Goal: Task Accomplishment & Management: Complete application form

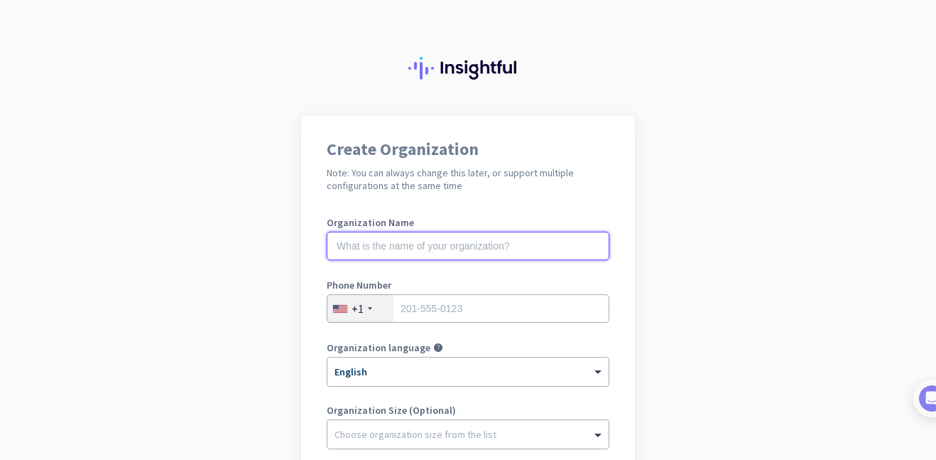
click at [517, 241] on input "text" at bounding box center [468, 246] width 283 height 28
type input "Mercor"
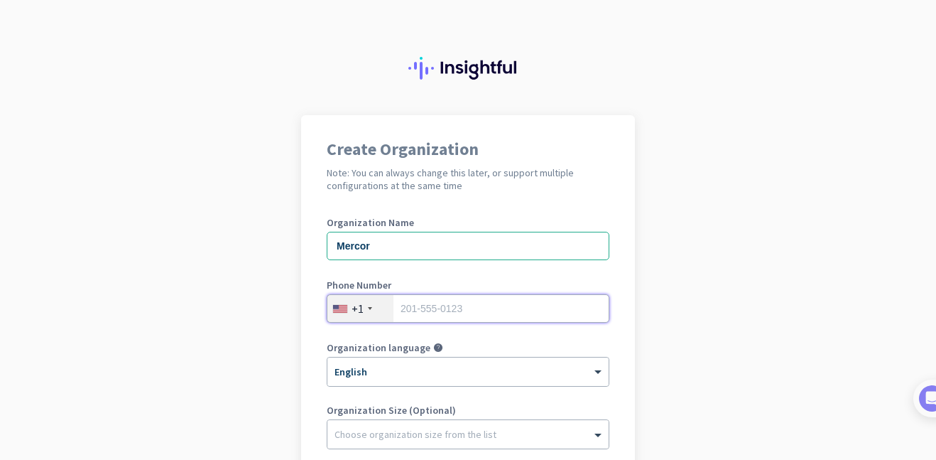
click at [430, 303] on input "tel" at bounding box center [468, 308] width 283 height 28
type input "8328650312"
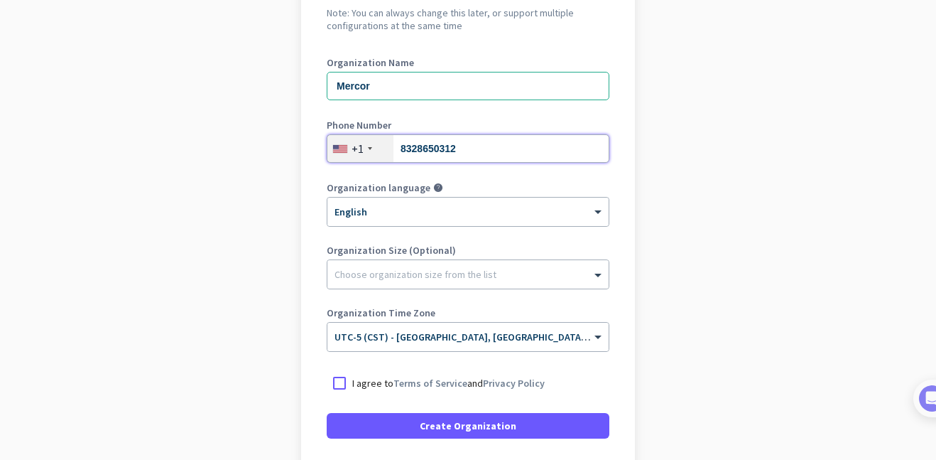
scroll to position [177, 0]
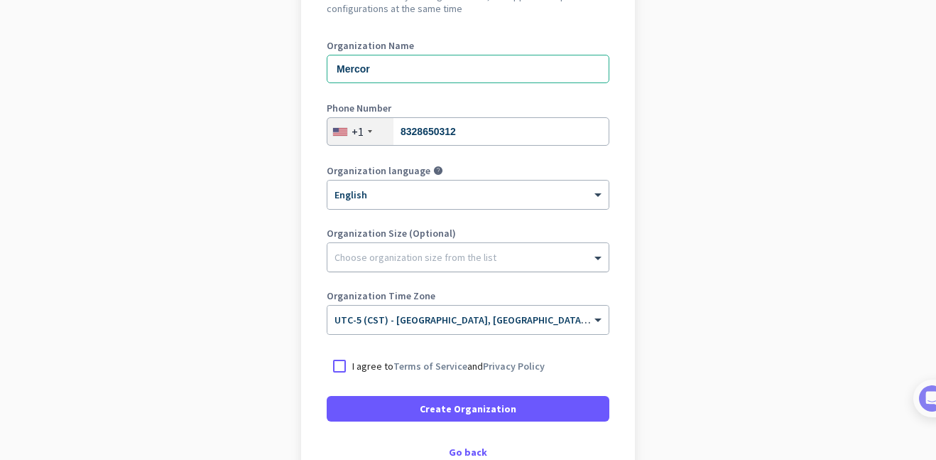
click at [576, 247] on div at bounding box center [467, 253] width 281 height 14
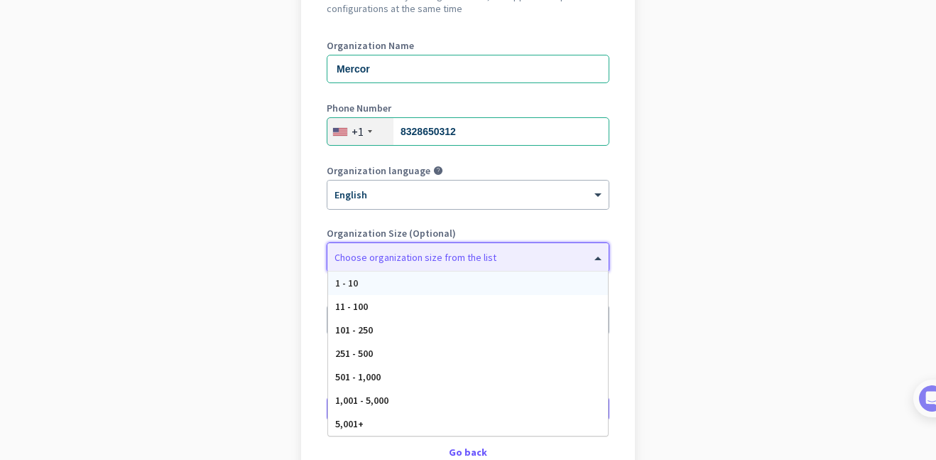
click at [742, 201] on app-onboarding-organization "Create Organization Note: You can always change this later, or support multiple…" at bounding box center [468, 245] width 936 height 615
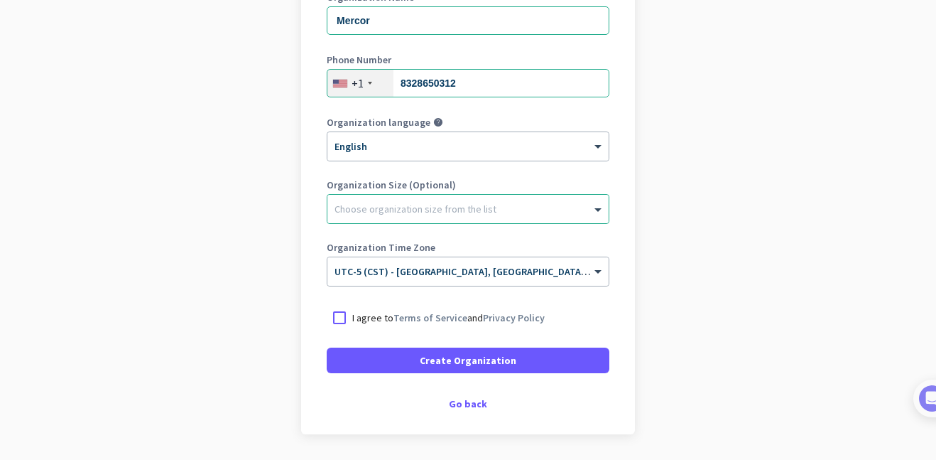
scroll to position [234, 0]
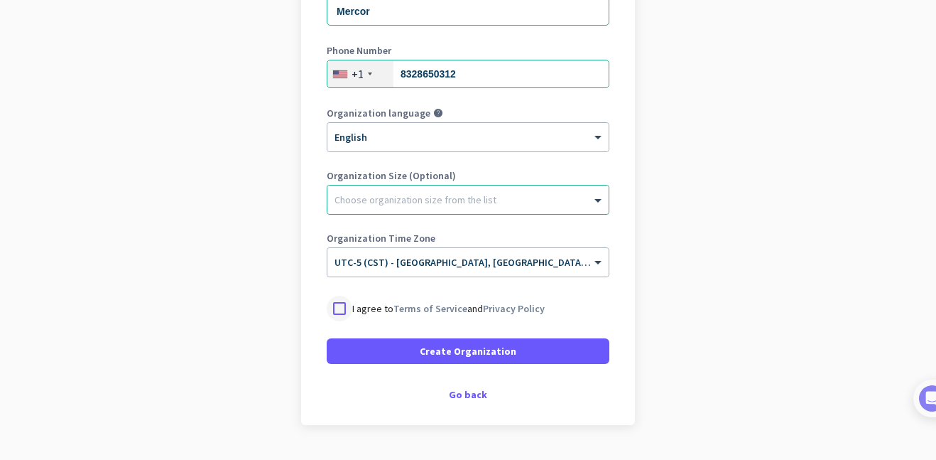
click at [336, 310] on div at bounding box center [340, 308] width 26 height 26
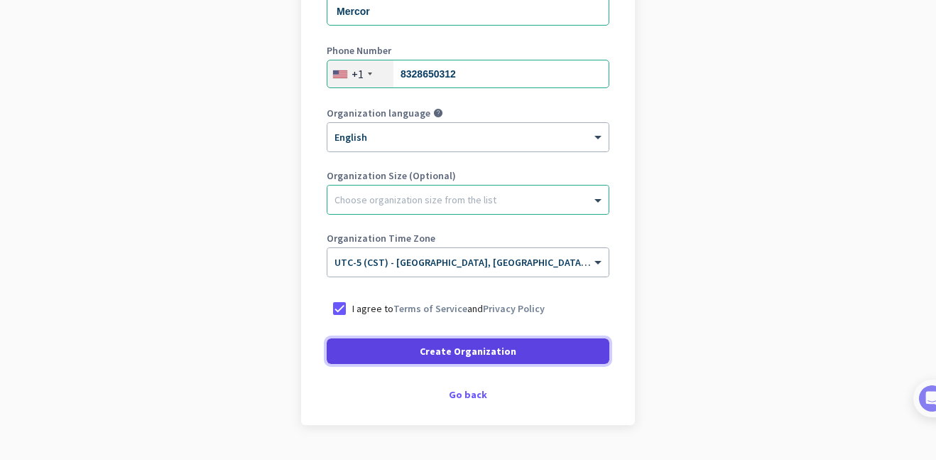
click at [504, 345] on span "Create Organization" at bounding box center [468, 351] width 97 height 14
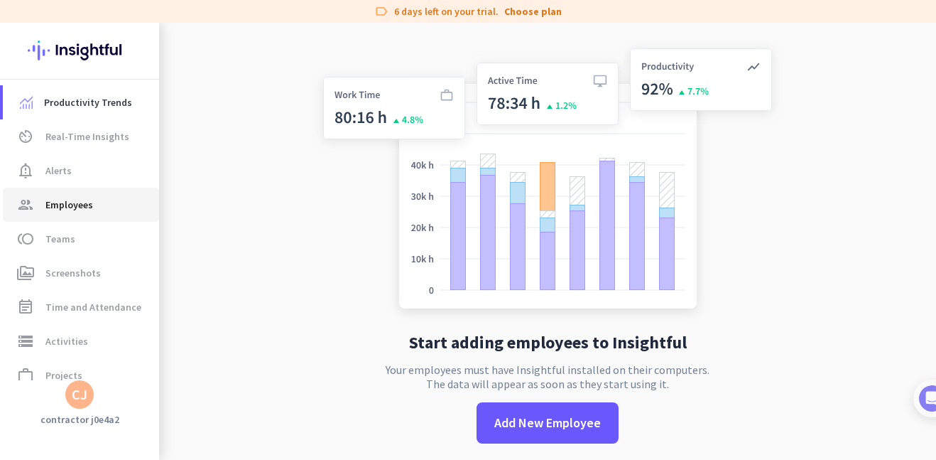
click at [108, 205] on span "group Employees" at bounding box center [81, 204] width 134 height 17
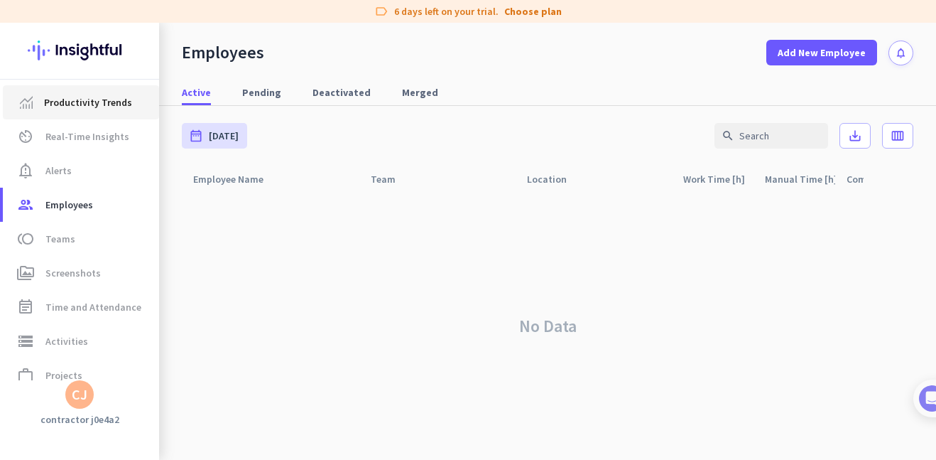
click at [122, 104] on span "Productivity Trends" at bounding box center [88, 102] width 88 height 17
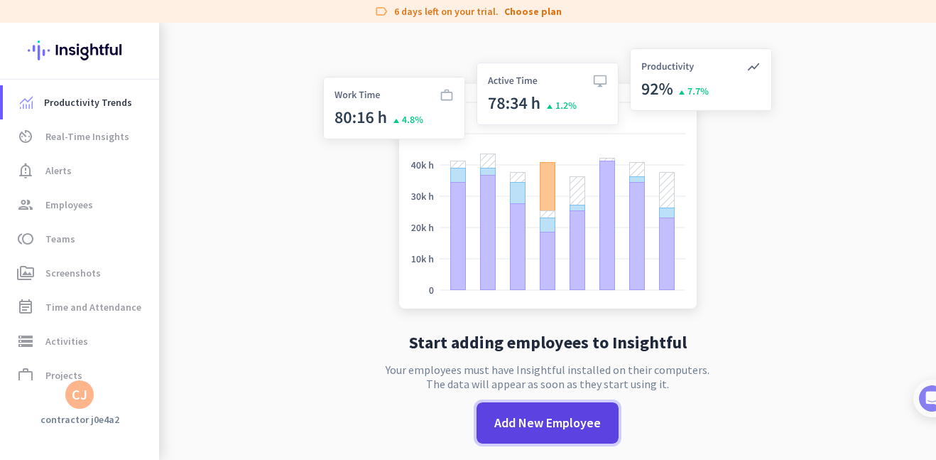
click at [587, 423] on span "Add New Employee" at bounding box center [547, 422] width 107 height 18
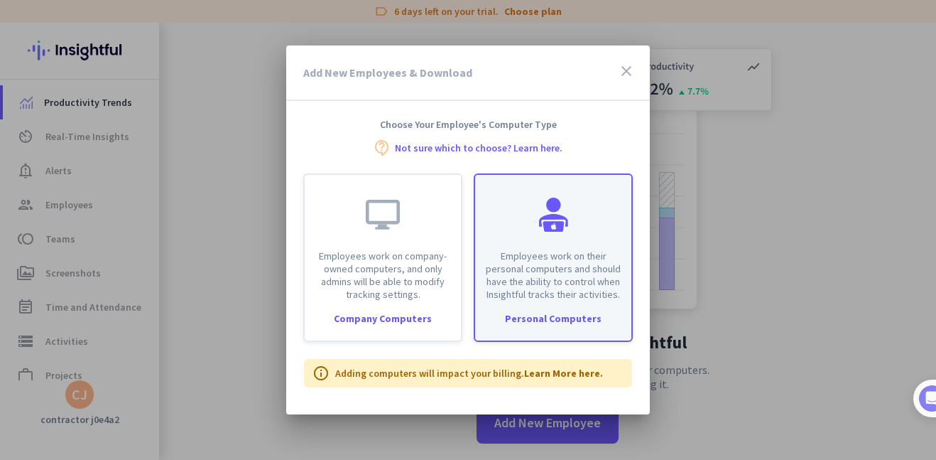
click at [583, 318] on div "Personal Computers" at bounding box center [553, 318] width 156 height 10
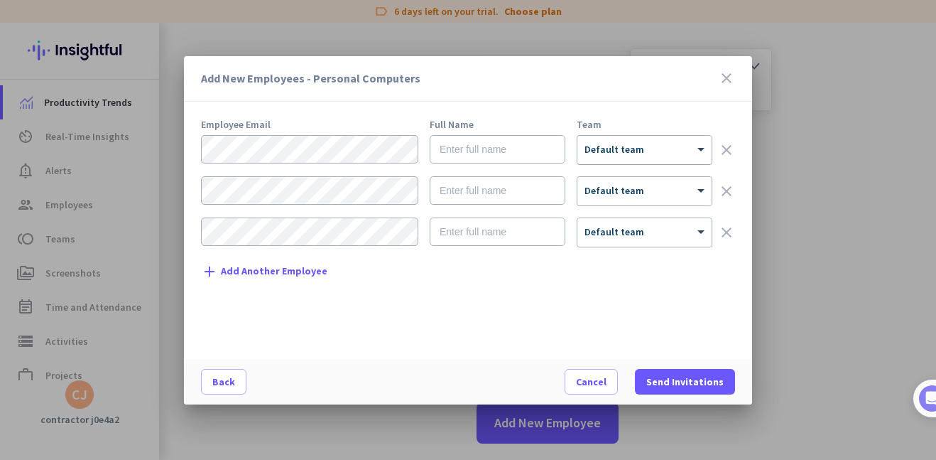
click at [661, 151] on div "× Default team" at bounding box center [635, 149] width 116 height 12
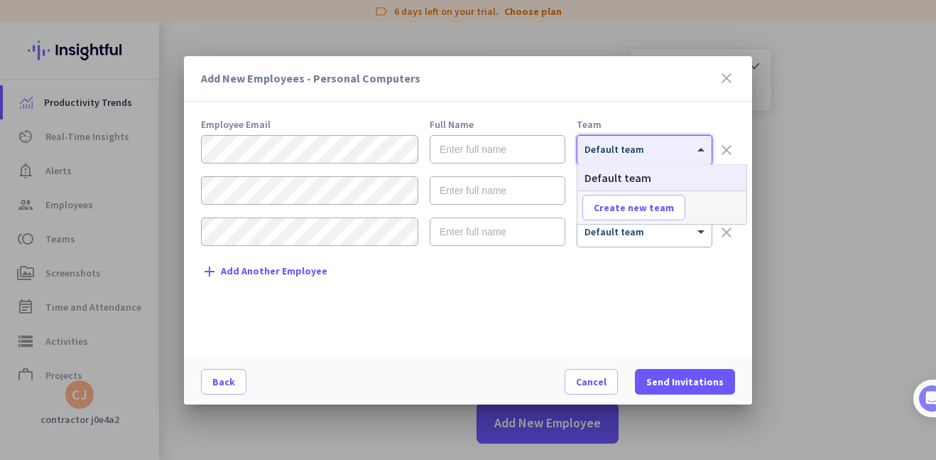
click at [445, 272] on div "Employee Email Full Name Team × Default team clear × Default team clear × Defau…" at bounding box center [474, 231] width 546 height 225
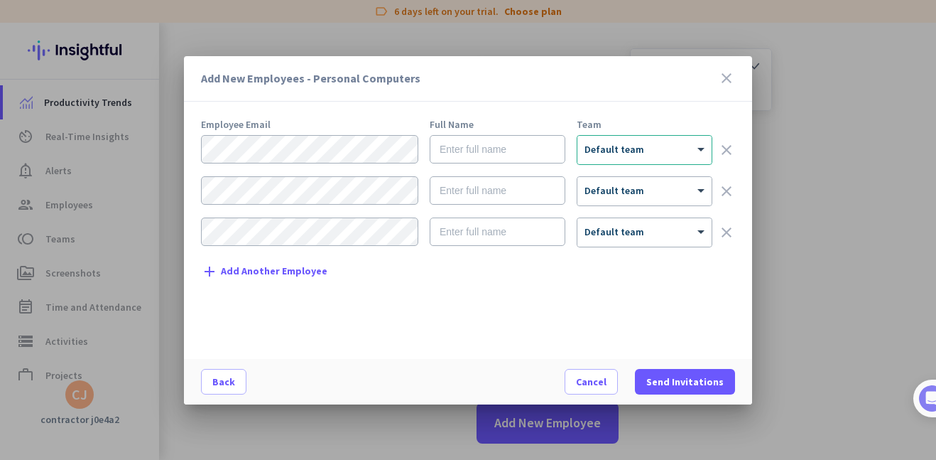
click at [731, 75] on icon "close" at bounding box center [726, 78] width 17 height 17
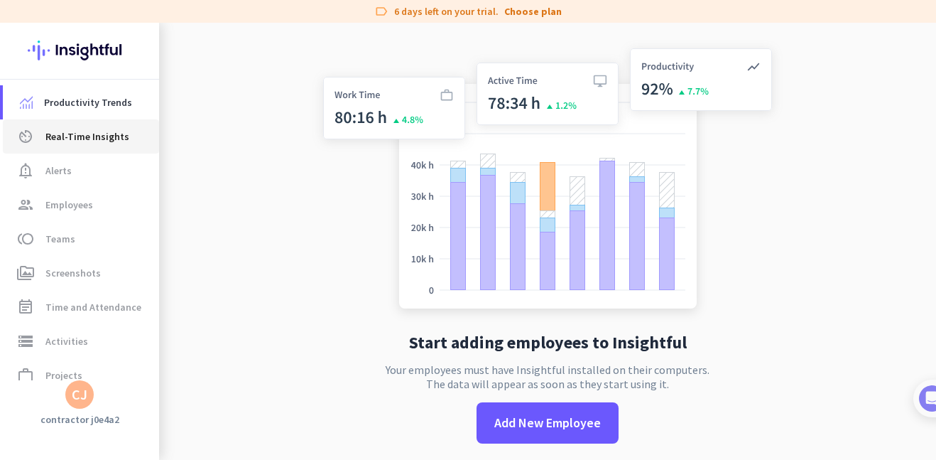
click at [80, 136] on span "Real-Time Insights" at bounding box center [87, 136] width 84 height 17
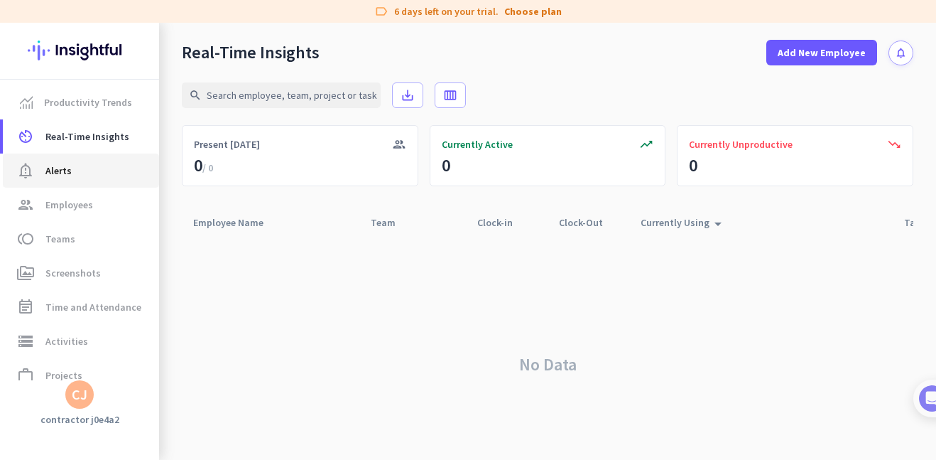
click at [72, 172] on span "notification_important Alerts" at bounding box center [81, 170] width 134 height 17
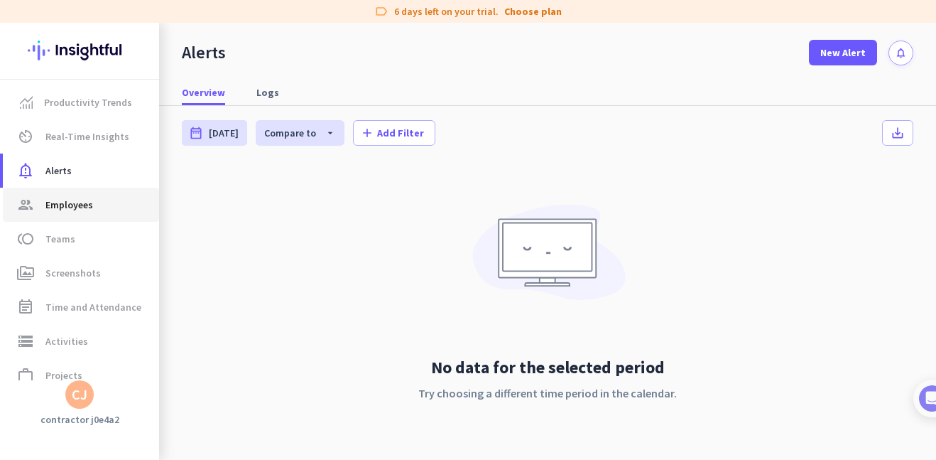
click at [70, 206] on span "Employees" at bounding box center [69, 204] width 48 height 17
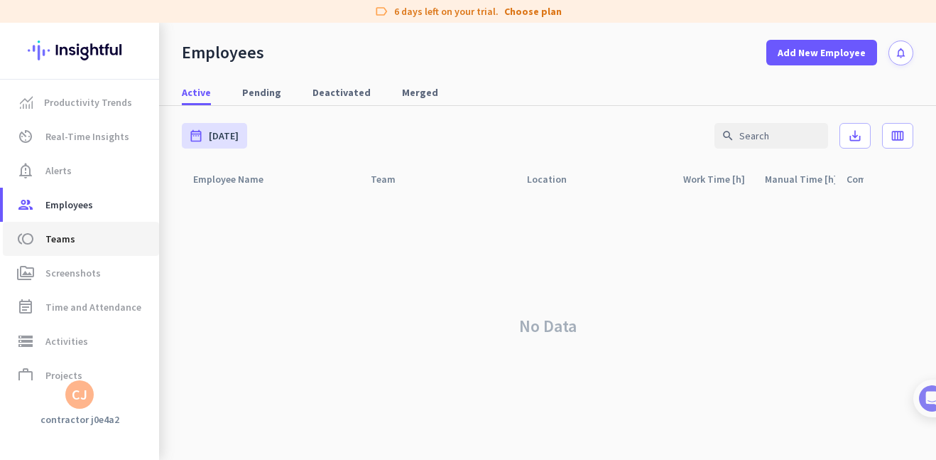
click at [72, 238] on span "Teams" at bounding box center [60, 238] width 30 height 17
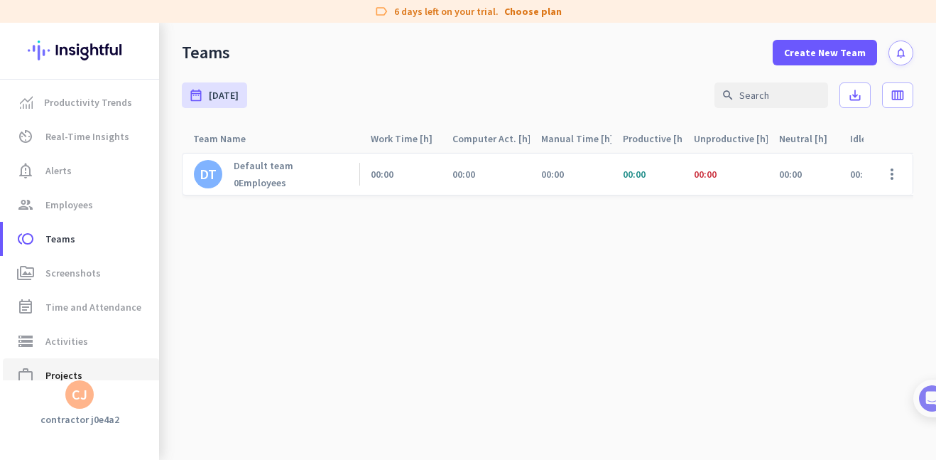
click at [89, 374] on span "work_outline Projects" at bounding box center [81, 375] width 134 height 17
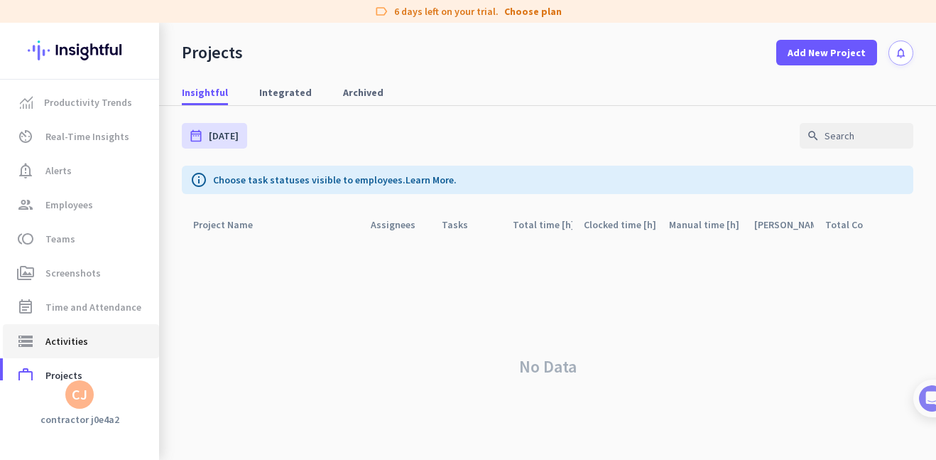
click at [89, 344] on span "storage Activities" at bounding box center [81, 340] width 134 height 17
type input "[DATE]"
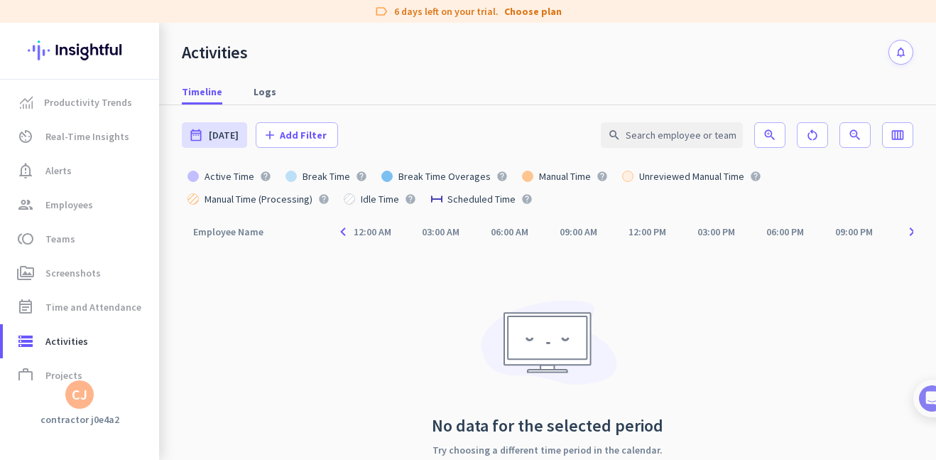
click at [79, 393] on div "CJ" at bounding box center [80, 394] width 16 height 14
click at [146, 293] on span "Personal Settings" at bounding box center [155, 290] width 86 height 13
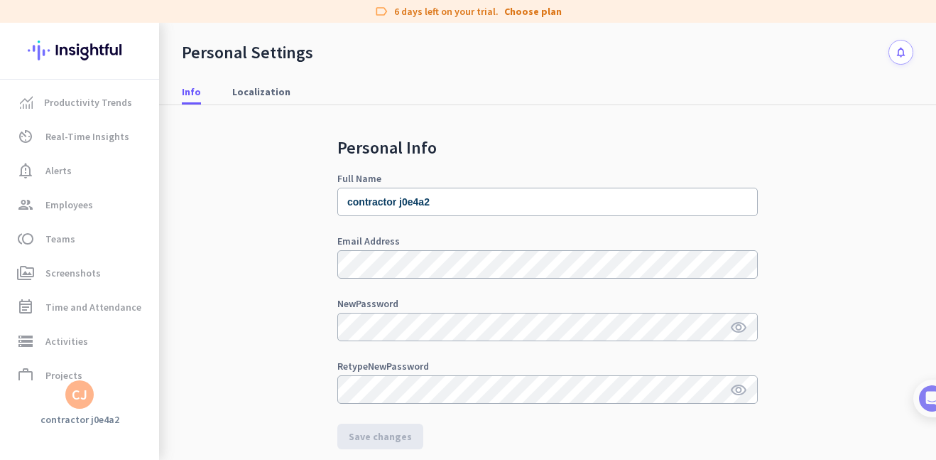
click at [201, 305] on div "Personal Info Full Name contractor j0e4a2 Email Address New Password visibility…" at bounding box center [548, 323] width 732 height 437
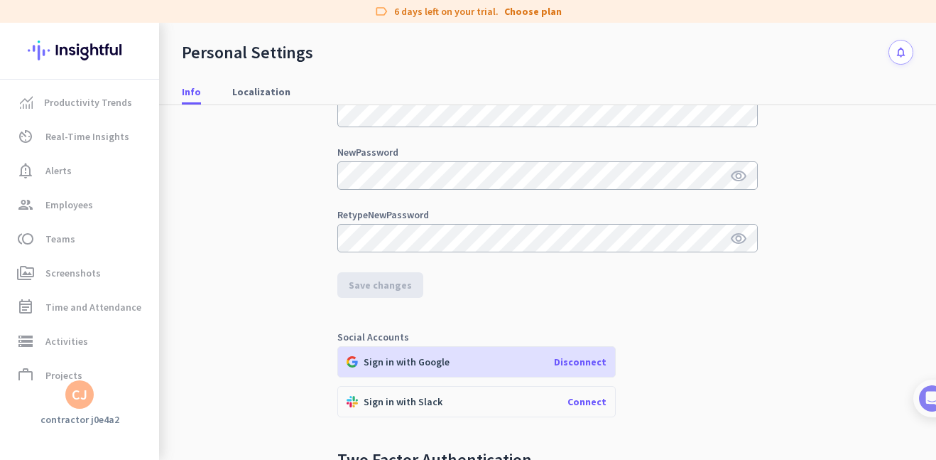
scroll to position [173, 0]
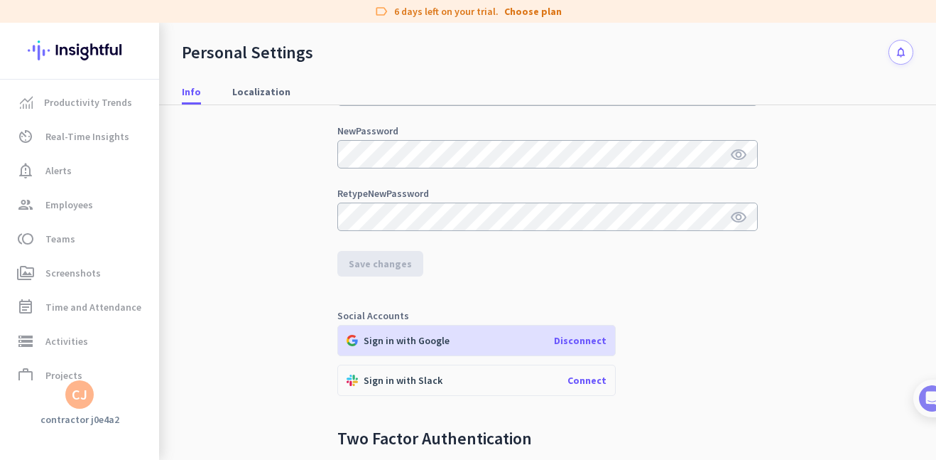
click at [77, 389] on div "CJ" at bounding box center [80, 394] width 16 height 14
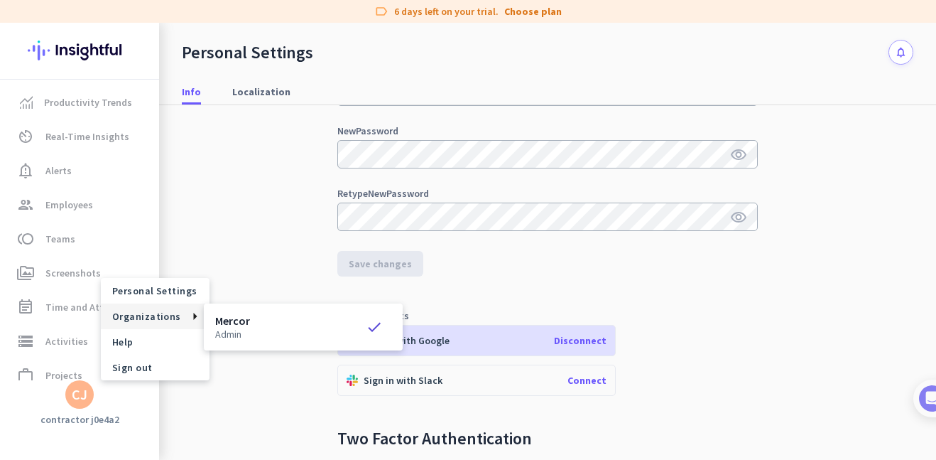
click at [251, 332] on div "Mercor admin check" at bounding box center [303, 327] width 176 height 24
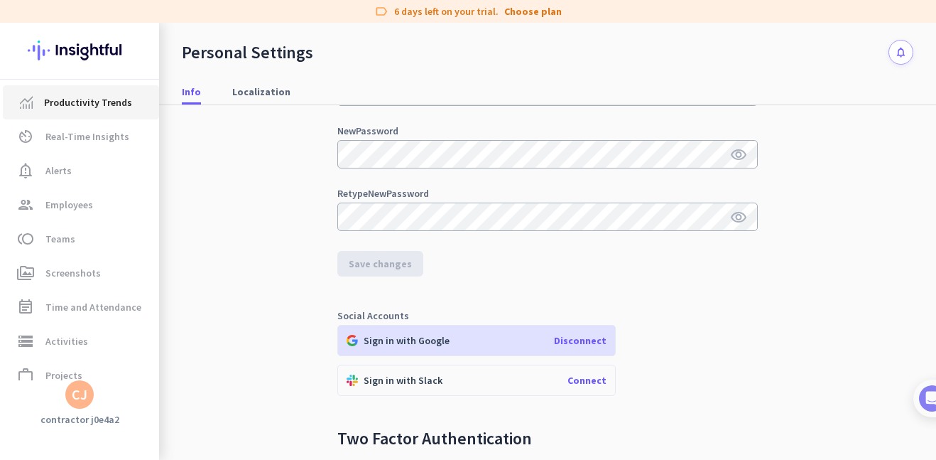
click at [87, 107] on span "Productivity Trends" at bounding box center [88, 102] width 88 height 17
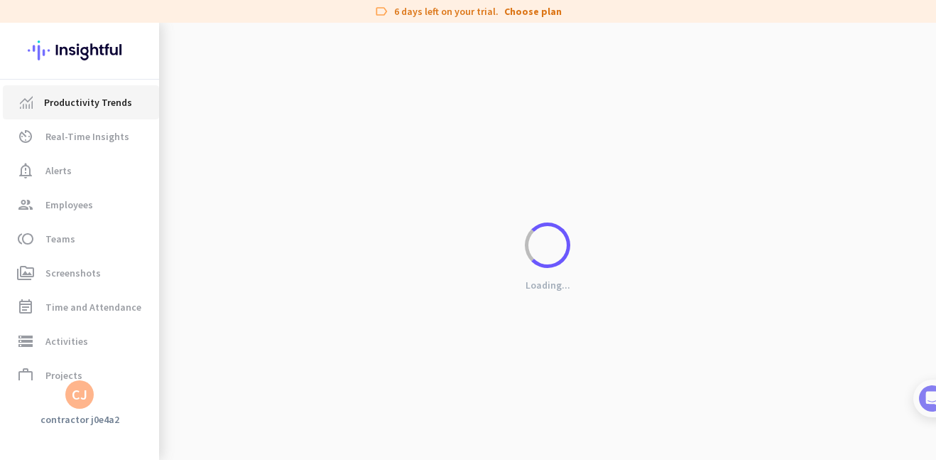
scroll to position [23, 0]
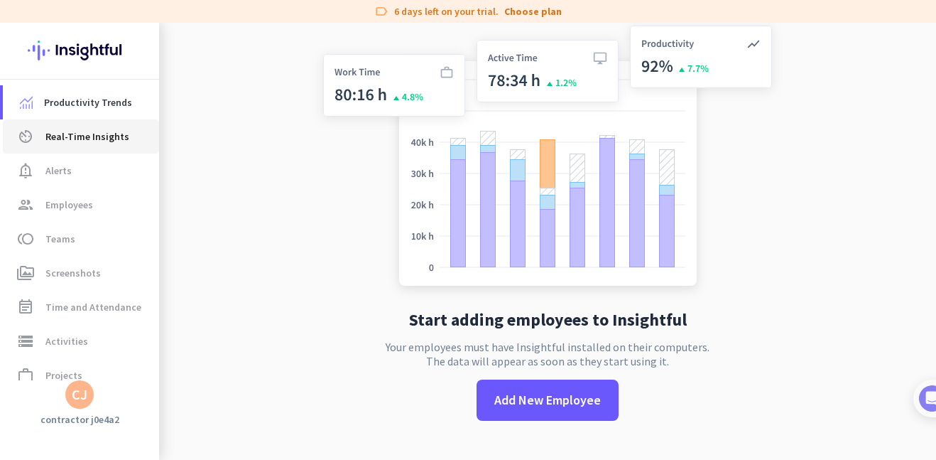
click at [85, 139] on span "Real-Time Insights" at bounding box center [87, 136] width 84 height 17
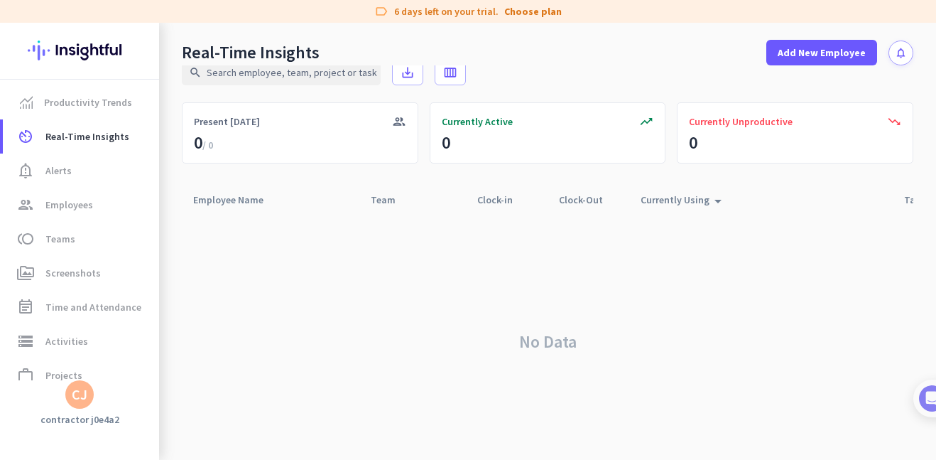
click at [92, 398] on div "CJ" at bounding box center [79, 394] width 28 height 28
click at [152, 371] on span "Sign out" at bounding box center [155, 367] width 86 height 13
